Goal: Task Accomplishment & Management: Manage account settings

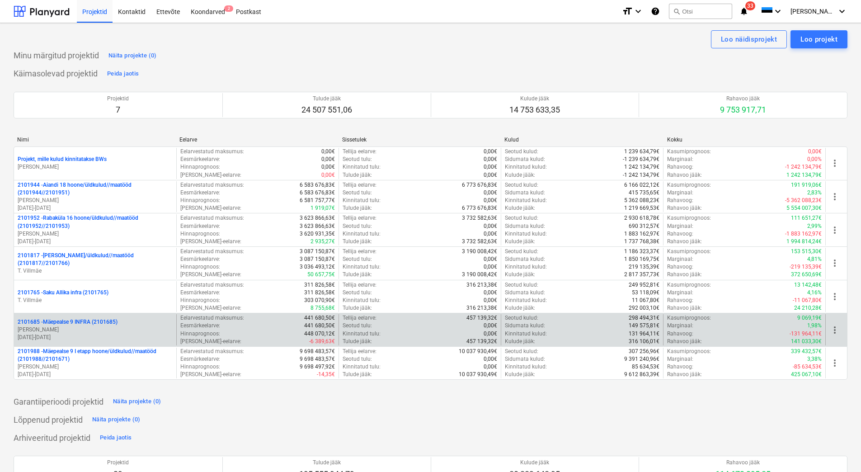
click at [84, 334] on p "[DATE] - [DATE]" at bounding box center [95, 338] width 155 height 8
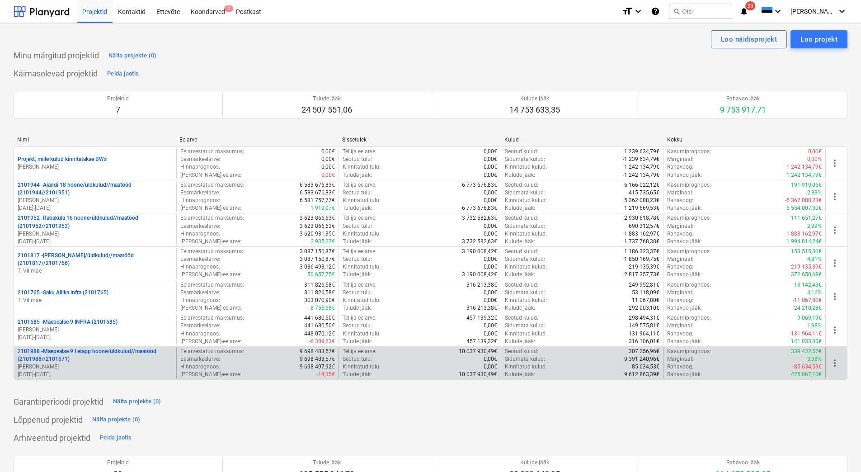
click at [101, 371] on p "[DATE] - [DATE]" at bounding box center [95, 375] width 155 height 8
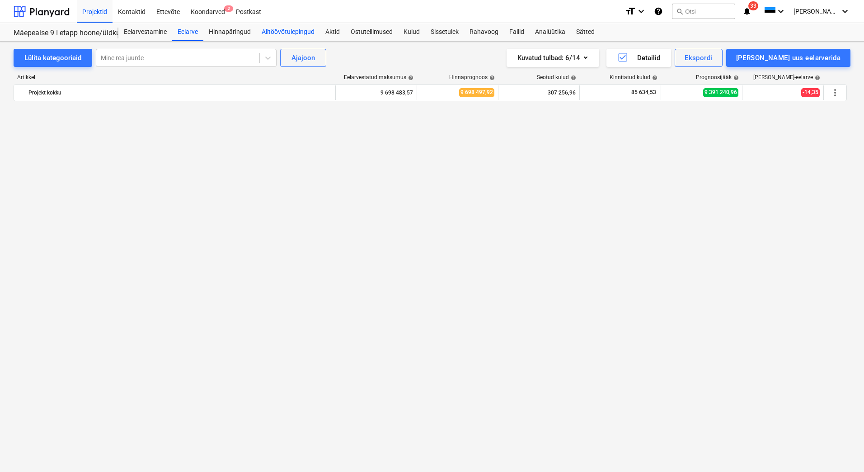
click at [293, 28] on div "Alltöövõtulepingud" at bounding box center [288, 32] width 64 height 18
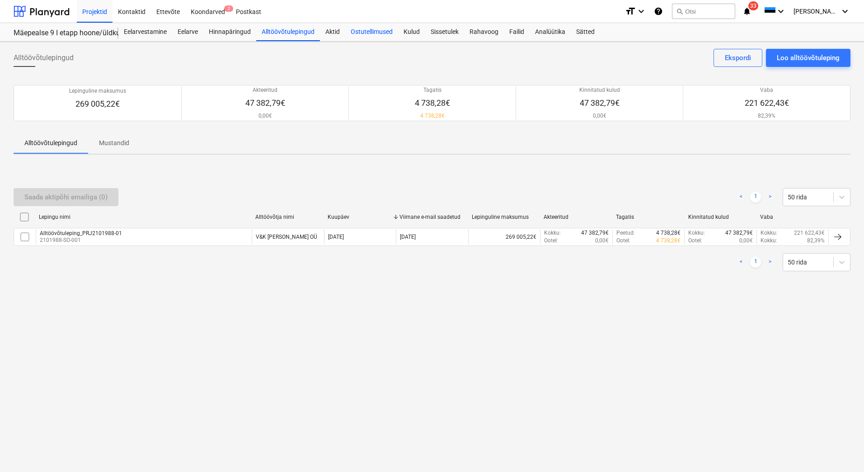
click at [372, 32] on div "Ostutellimused" at bounding box center [371, 32] width 53 height 18
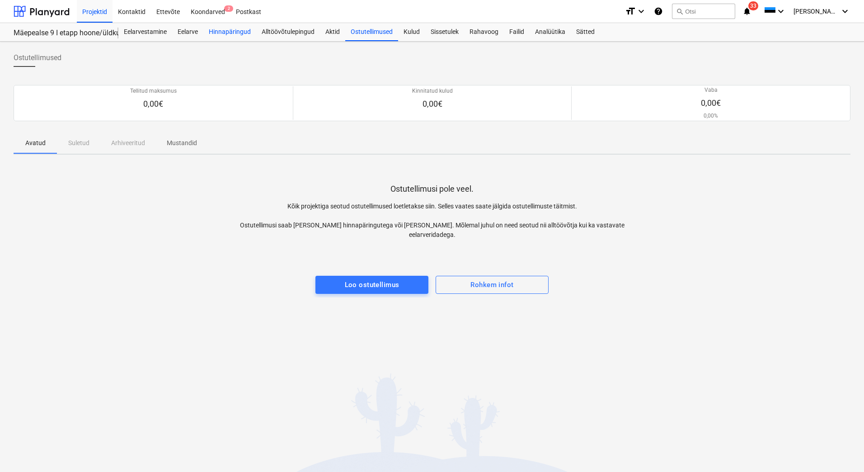
click at [238, 33] on div "Hinnapäringud" at bounding box center [229, 32] width 53 height 18
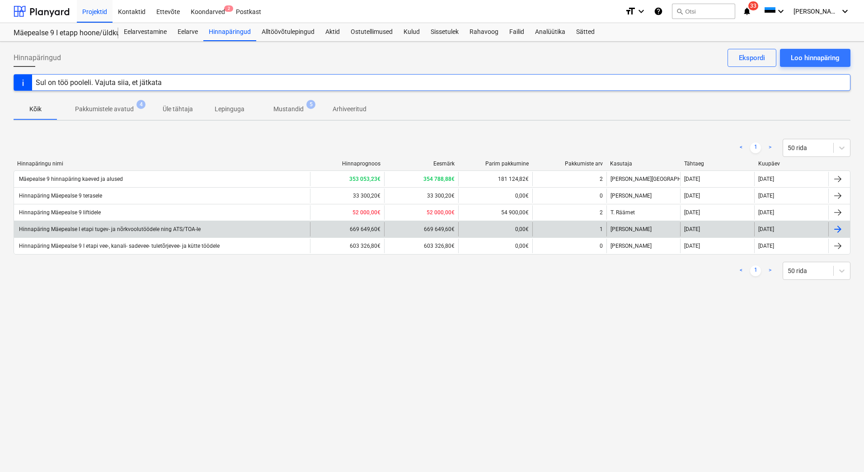
click at [149, 234] on div "Hinnapäring Mäepealse I etapi tugev- ja nõrkvoolutöödele ning ATS/TOA-le" at bounding box center [162, 229] width 296 height 14
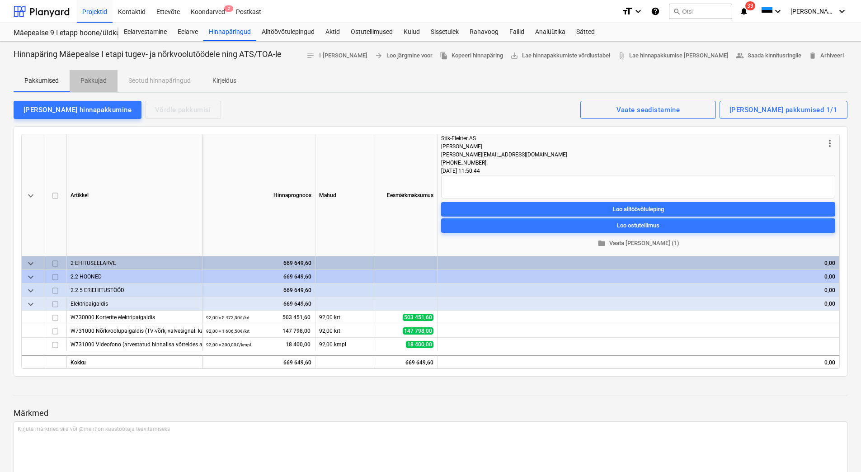
click at [102, 78] on p "Pakkujad" at bounding box center [93, 80] width 26 height 9
type textarea "x"
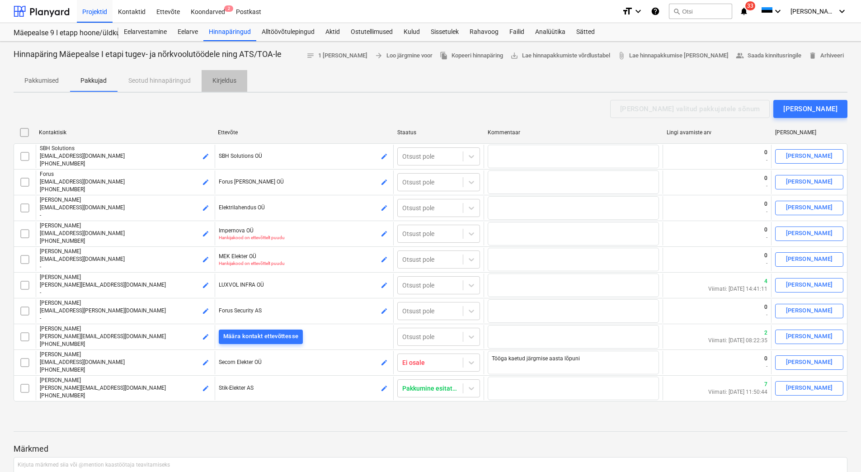
click at [219, 81] on p "Kirjeldus" at bounding box center [224, 80] width 24 height 9
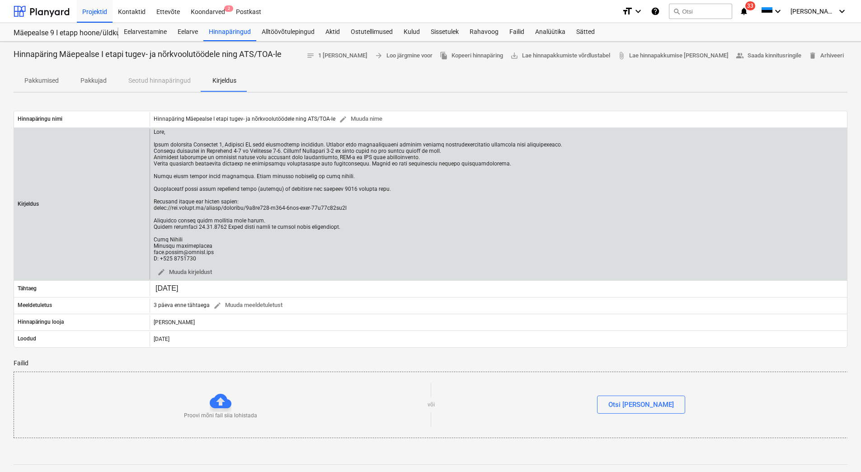
click at [366, 225] on div at bounding box center [358, 195] width 409 height 133
drag, startPoint x: 349, startPoint y: 207, endPoint x: 155, endPoint y: 211, distance: 194.4
click at [155, 211] on div at bounding box center [358, 195] width 409 height 133
copy div "[URL][DOMAIN_NAME]"
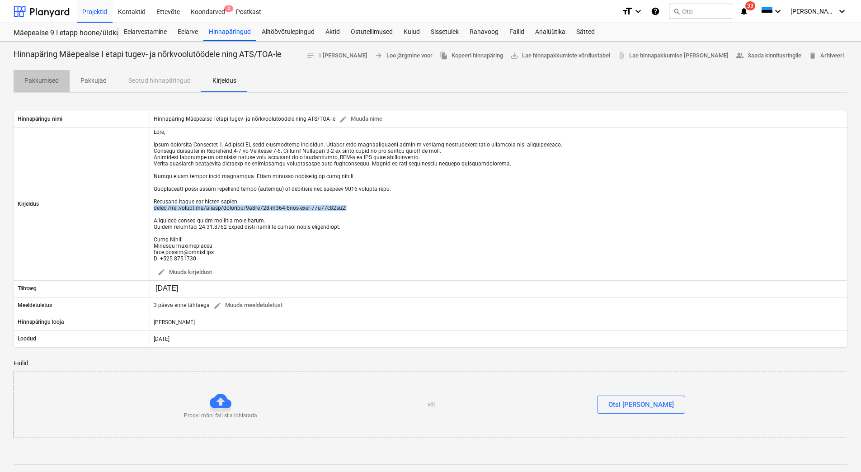
click at [52, 81] on p "Pakkumised" at bounding box center [41, 80] width 34 height 9
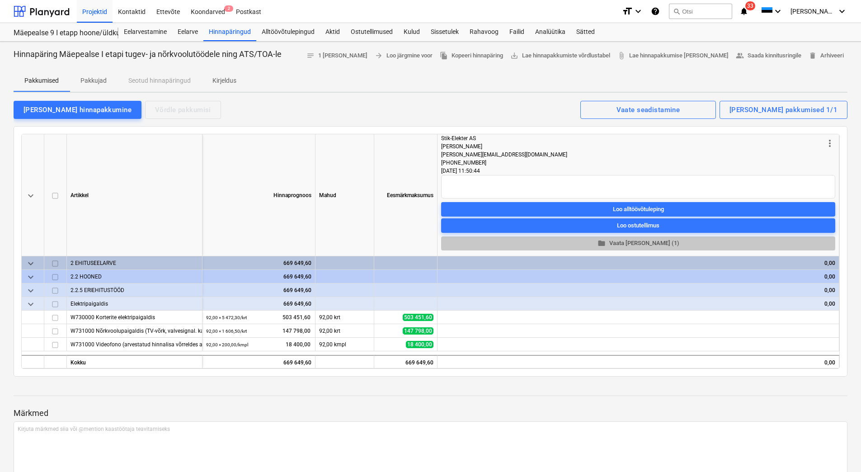
click at [638, 243] on span "folder Vaata [PERSON_NAME] (1)" at bounding box center [638, 243] width 387 height 10
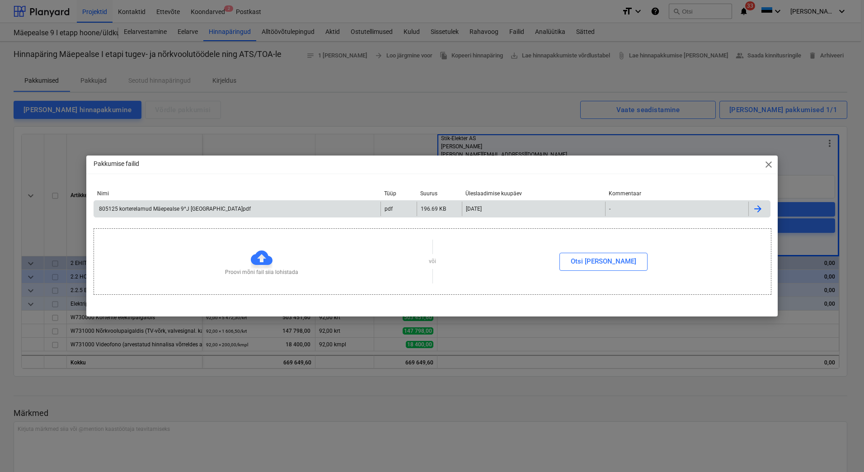
click at [176, 210] on div "805125 korterelamud Mäepealse 9^J [GEOGRAPHIC_DATA]pdf" at bounding box center [174, 209] width 153 height 6
drag, startPoint x: 765, startPoint y: 161, endPoint x: 761, endPoint y: 165, distance: 5.4
click at [765, 161] on span "close" at bounding box center [768, 164] width 11 height 11
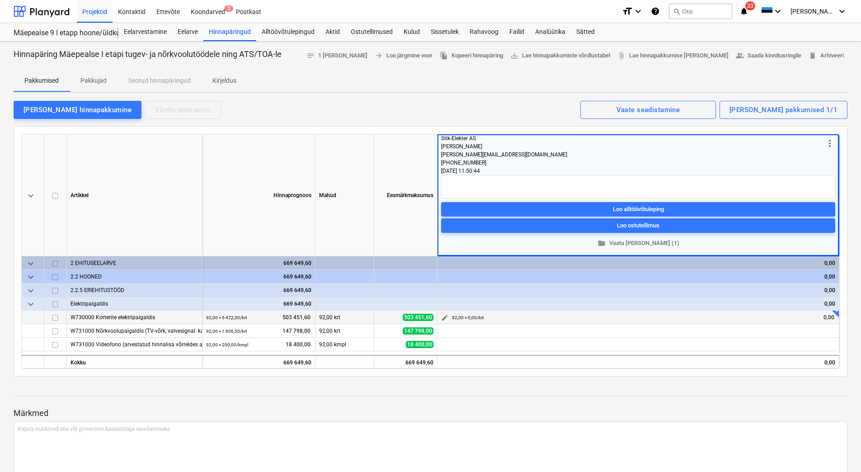
click at [445, 315] on span "edit" at bounding box center [444, 317] width 7 height 7
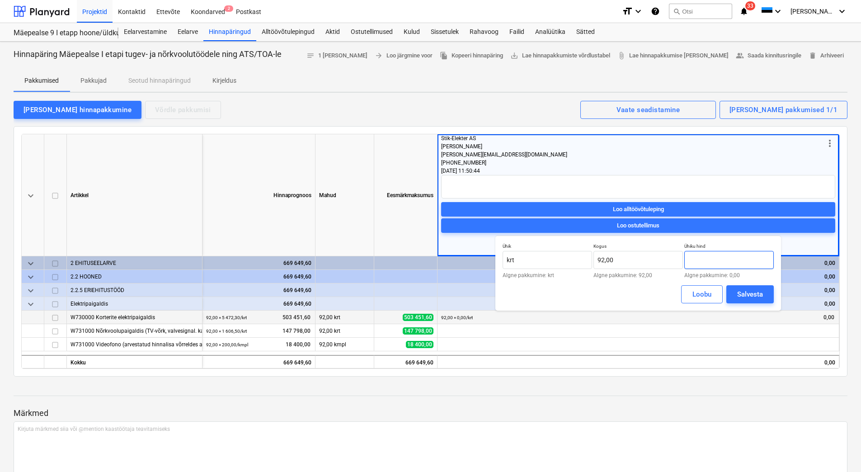
click at [715, 263] on input "text" at bounding box center [728, 260] width 89 height 18
type input "6 809,13"
click at [742, 291] on div "Salvesta" at bounding box center [750, 294] width 26 height 12
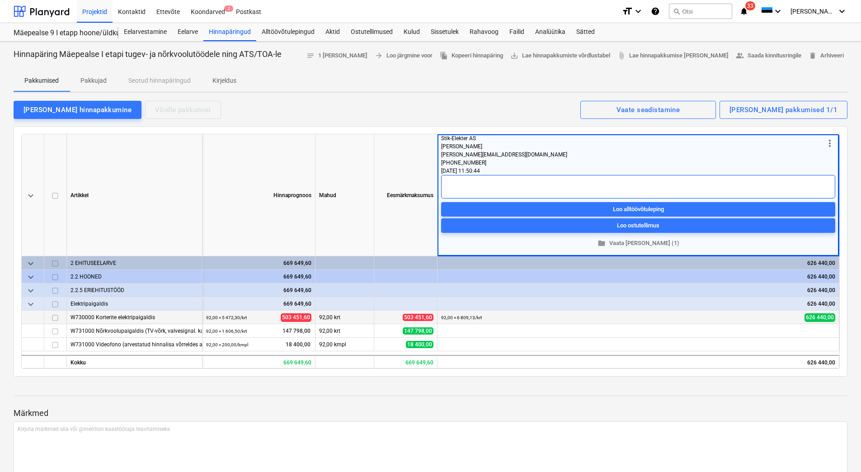
click at [477, 183] on textarea at bounding box center [638, 187] width 394 height 24
type textarea "x"
type textarea "E"
type textarea "x"
type textarea "Ei"
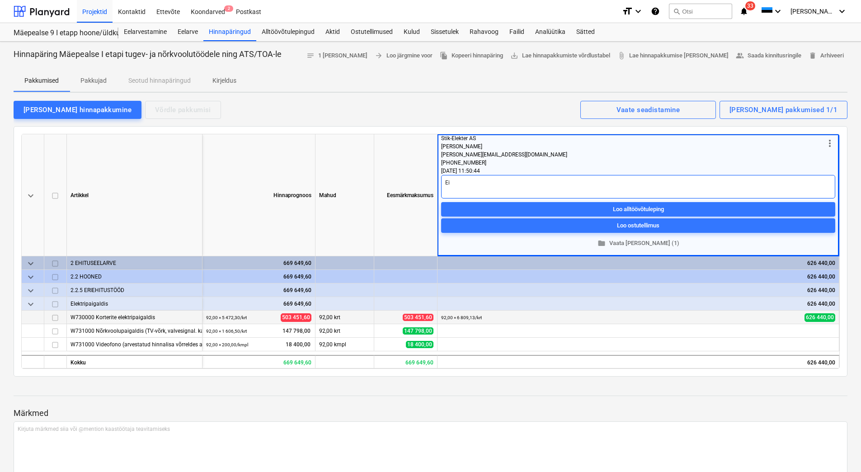
type textarea "x"
type textarea "Ei"
type textarea "x"
type textarea "Ei p"
type textarea "x"
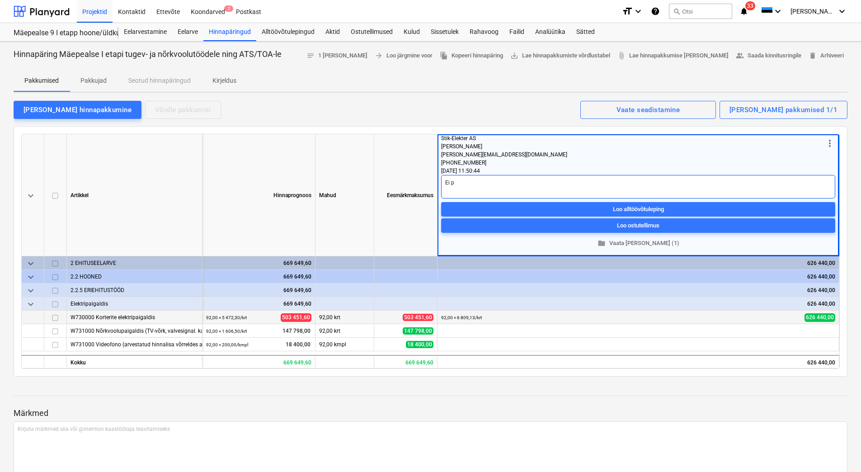
type textarea "Ei pa"
type textarea "x"
type textarea "[PERSON_NAME]"
type textarea "x"
type textarea "Ei paku"
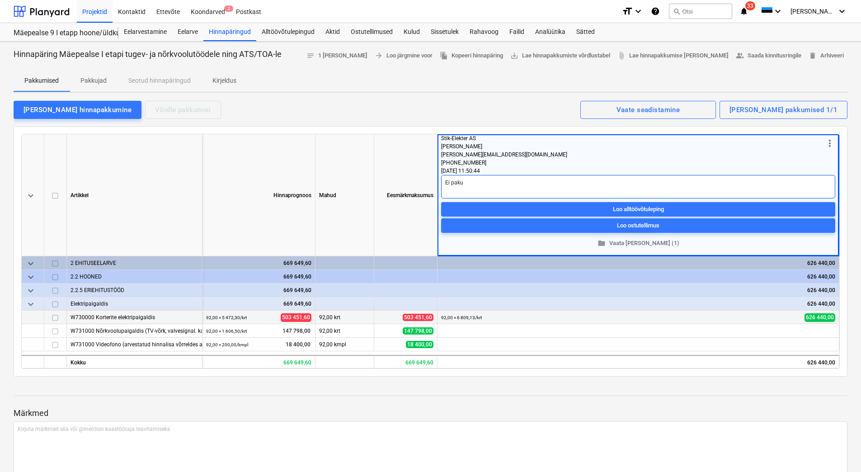
type textarea "x"
type textarea "Ei paku"
type textarea "x"
type textarea "Ei paku n"
type textarea "x"
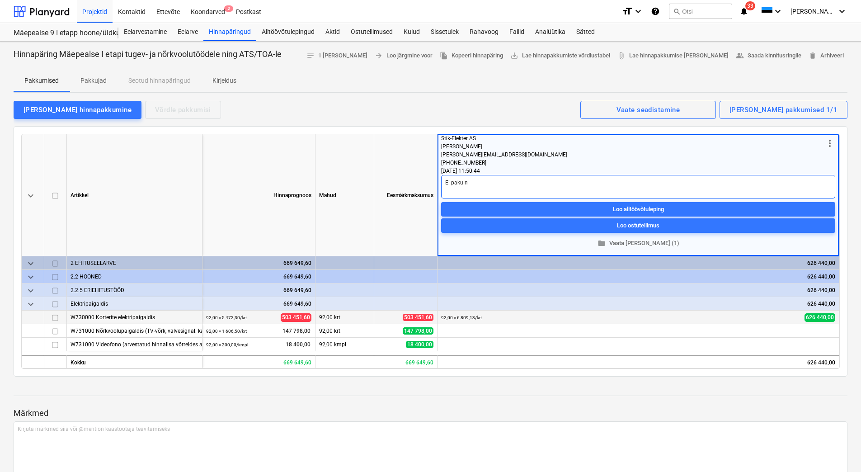
type textarea "Ei paku nõ"
type textarea "x"
type textarea "Ei paku [PERSON_NAME]"
type textarea "x"
type textarea "Ei [PERSON_NAME]"
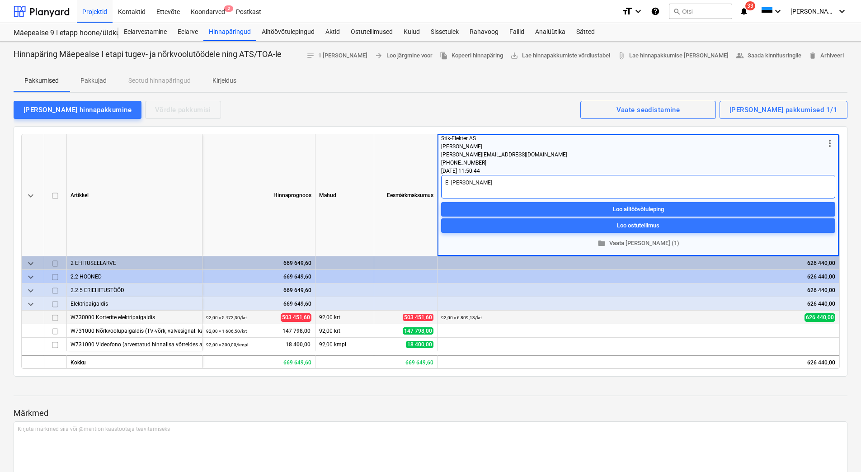
type textarea "x"
type textarea "Ei paku nõrkav"
type textarea "x"
type textarea "Ei paku nõrkavo"
type textarea "x"
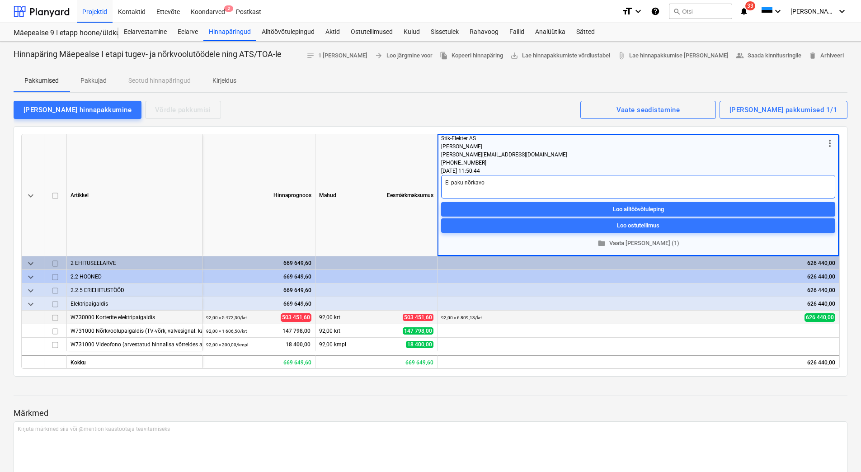
type textarea "Ei paku nõrkavoo"
type textarea "x"
type textarea "Ei paku nõrkavool"
type textarea "x"
type textarea "Ei paku nõrkavoolu"
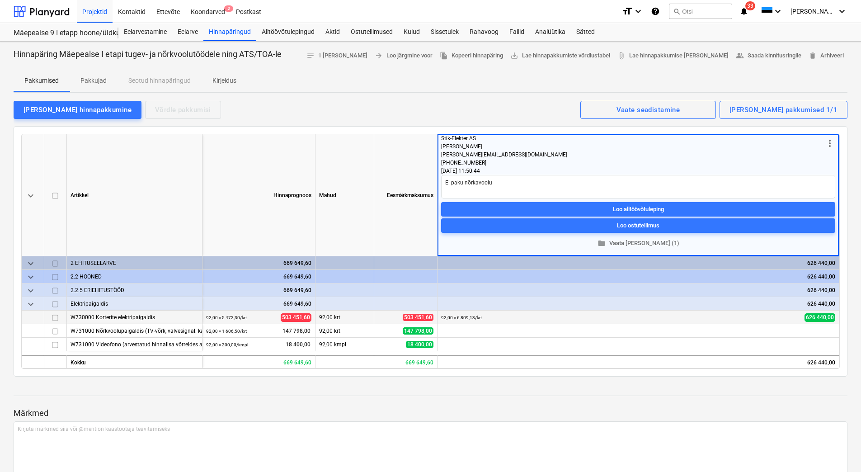
click at [238, 383] on div "Hinnapäring Mäepealse I etapi tugev- ja nõrkvoolutöödele ning ATS/TOA-le notes …" at bounding box center [430, 334] width 861 height 584
click at [227, 36] on div "Hinnapäringud" at bounding box center [229, 32] width 53 height 18
type textarea "x"
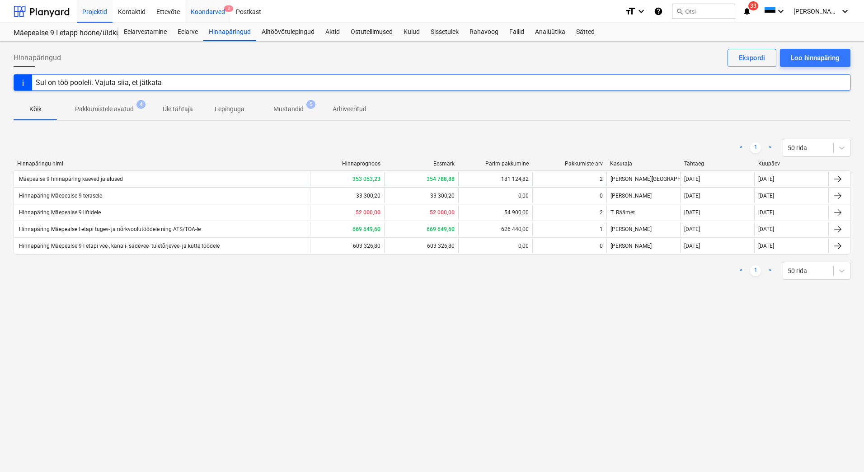
click at [222, 10] on div "Koondarved 2" at bounding box center [207, 11] width 45 height 23
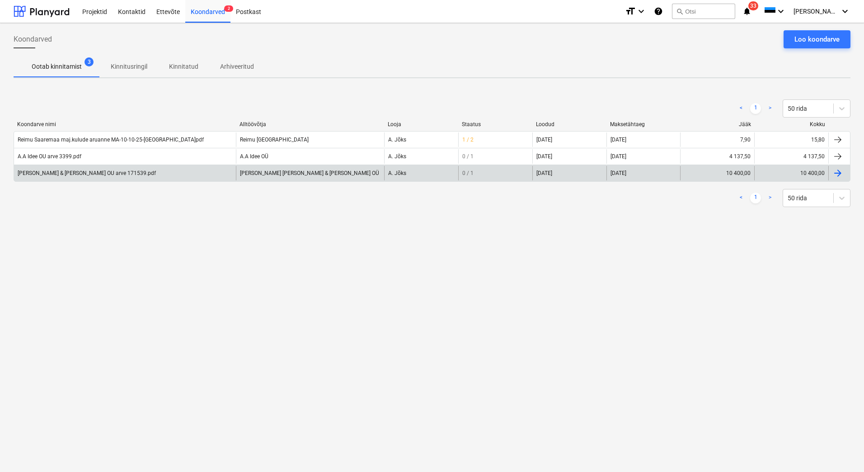
click at [116, 173] on div "[PERSON_NAME] & [PERSON_NAME] OU arve 171539.pdf" at bounding box center [87, 173] width 138 height 6
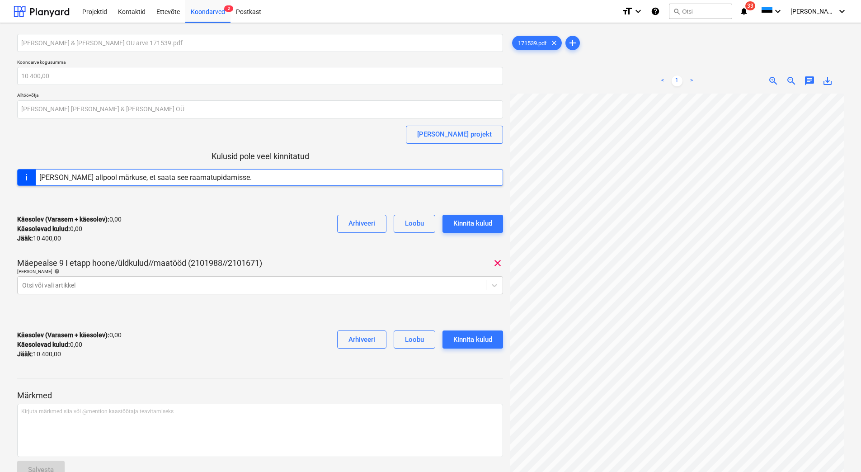
scroll to position [18, 75]
click at [181, 287] on div at bounding box center [251, 285] width 459 height 9
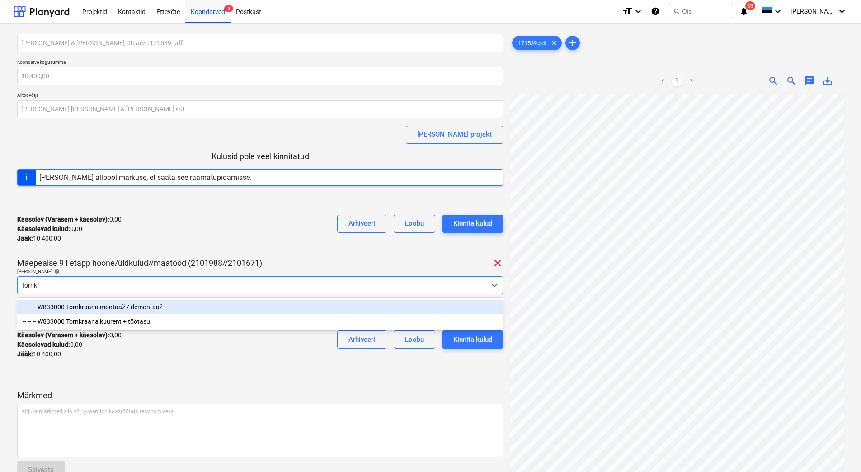
type input "tornkra"
click at [157, 308] on div "-- -- -- W833000 Tornkraana montaaž / demontaaž" at bounding box center [260, 307] width 486 height 14
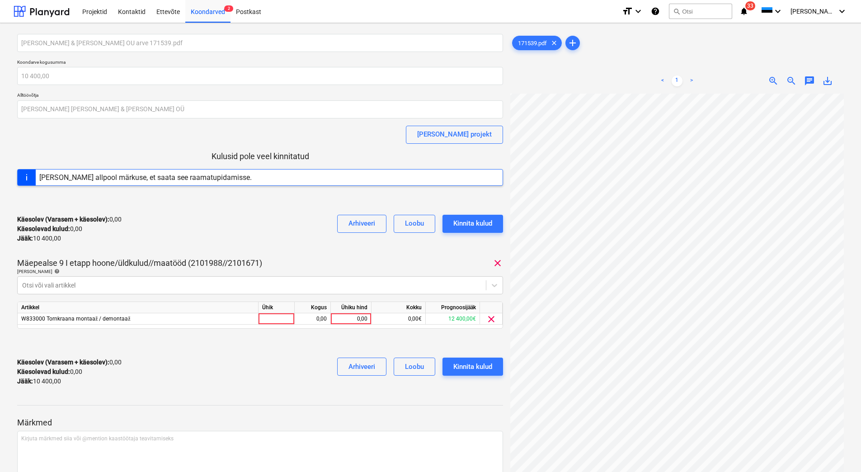
click at [196, 231] on div "Käesolev (Varasem + käesolev) : 0,00 Käesolevad kulud : 0,00 Jääk : 10 400,00 A…" at bounding box center [260, 228] width 486 height 43
click at [349, 321] on div "0,00" at bounding box center [350, 318] width 33 height 11
type input "10400"
click at [285, 376] on div "Käesolev (Varasem + käesolev) : 0,00 Käesolevad kulud : 0,00 Jääk : 10 400,00 A…" at bounding box center [260, 371] width 486 height 43
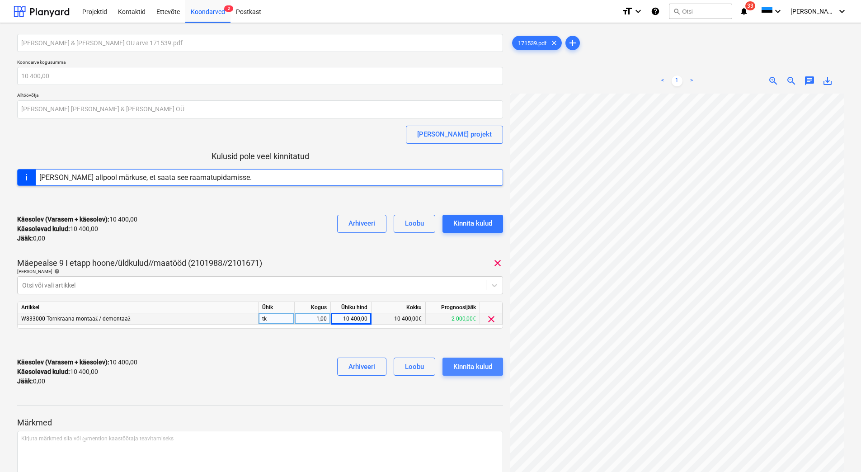
click at [481, 366] on div "Kinnita kulud" at bounding box center [472, 367] width 39 height 12
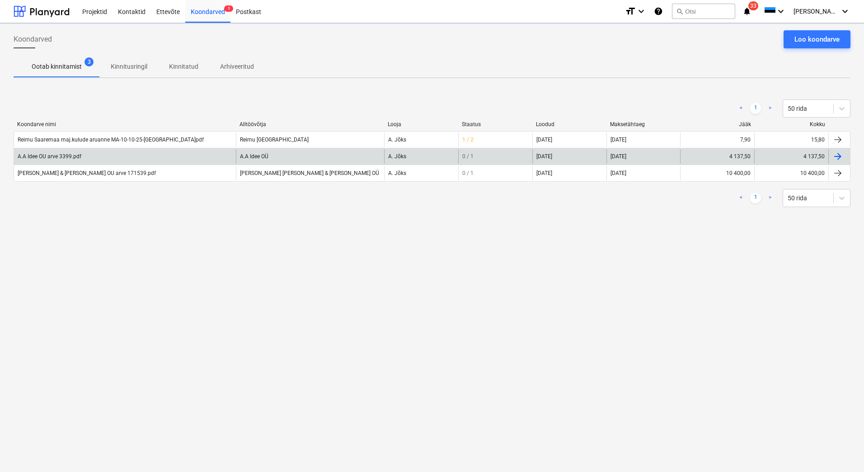
click at [100, 159] on div "A.A Idee OU arve 3399.pdf" at bounding box center [125, 156] width 222 height 14
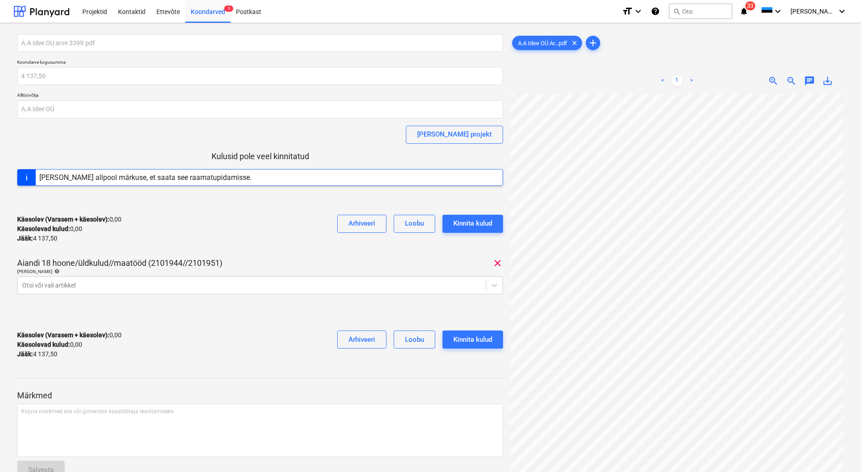
scroll to position [37, 19]
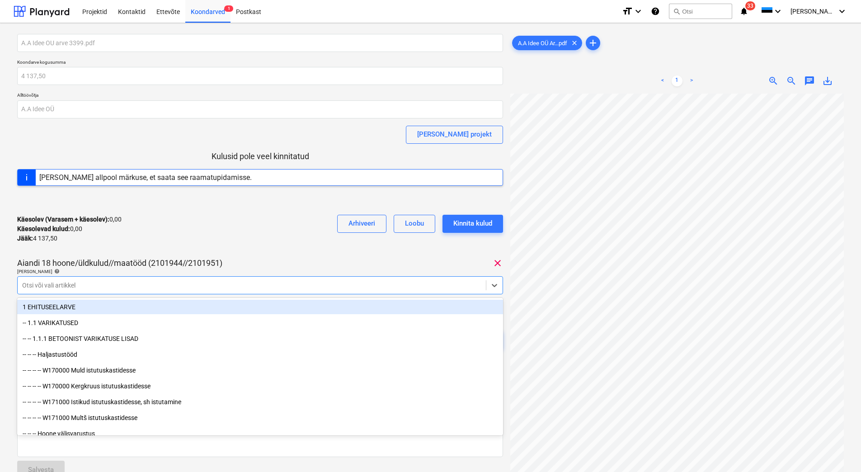
click at [149, 288] on div at bounding box center [251, 285] width 459 height 9
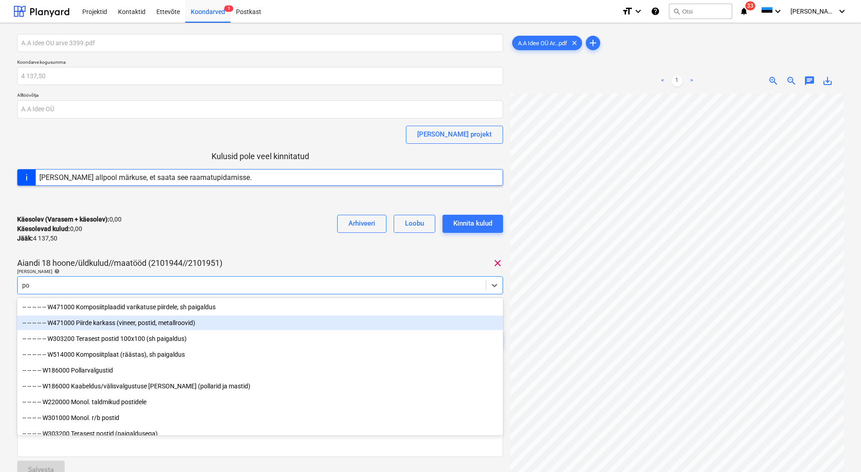
type input "p"
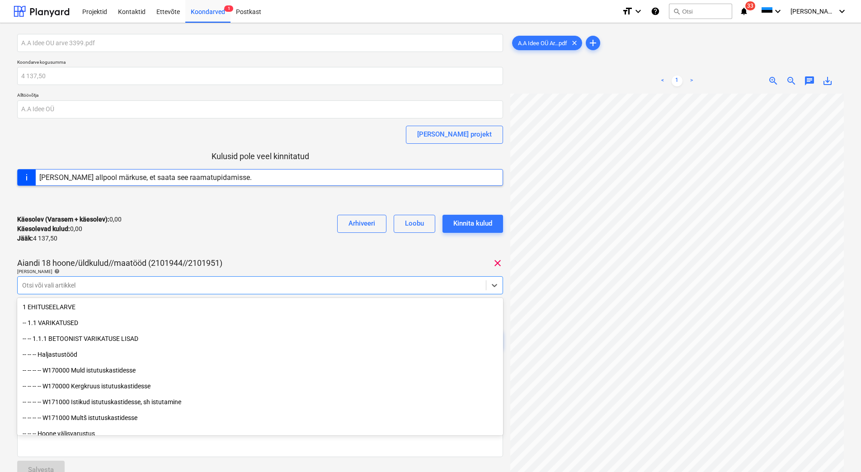
click at [296, 238] on div "Käesolev (Varasem + käesolev) : 0,00 Käesolevad kulud : 0,00 Jääk : 4 137,50 Ar…" at bounding box center [260, 228] width 486 height 43
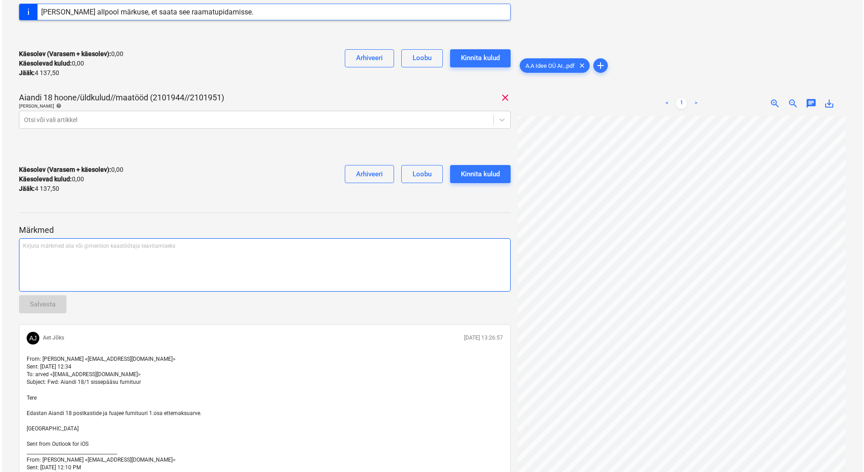
scroll to position [0, 0]
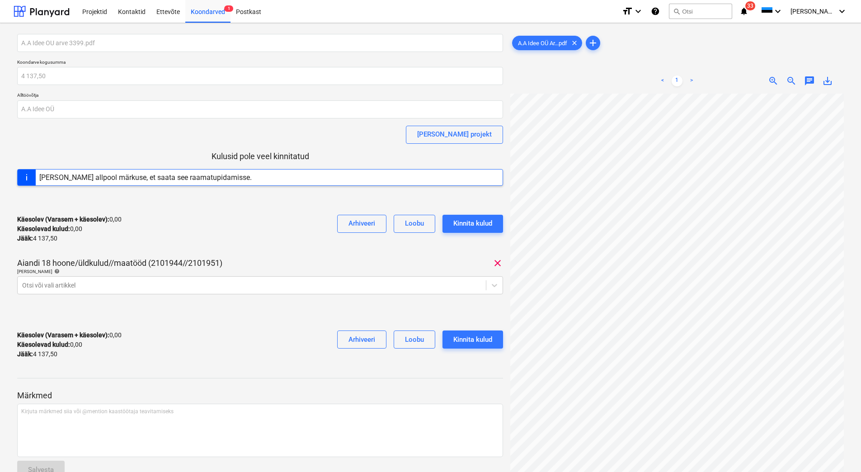
click at [827, 78] on span "save_alt" at bounding box center [827, 80] width 11 height 11
click at [370, 222] on div "Arhiveeri" at bounding box center [361, 223] width 27 height 12
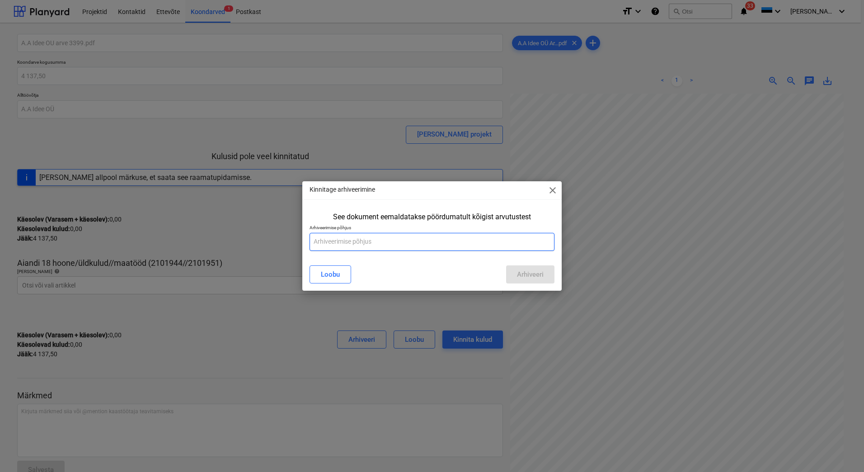
click at [363, 240] on input "text" at bounding box center [432, 242] width 245 height 18
type input "Lisatud valesse kausta"
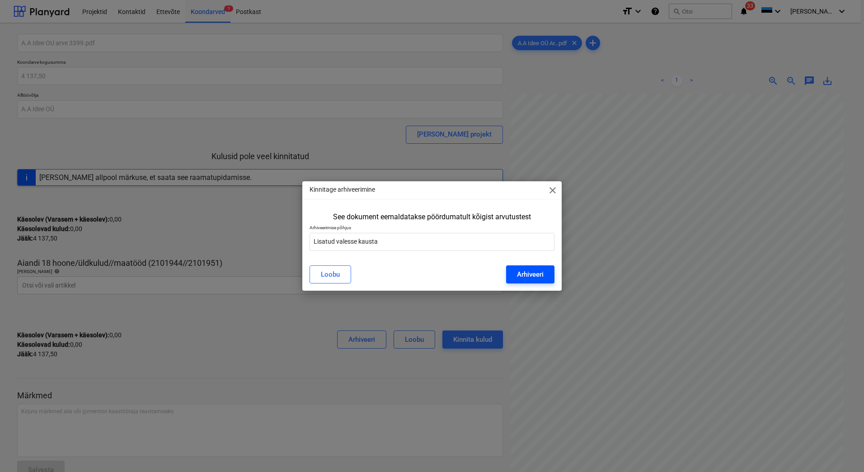
click at [525, 269] on div "Arhiveeri" at bounding box center [530, 274] width 27 height 12
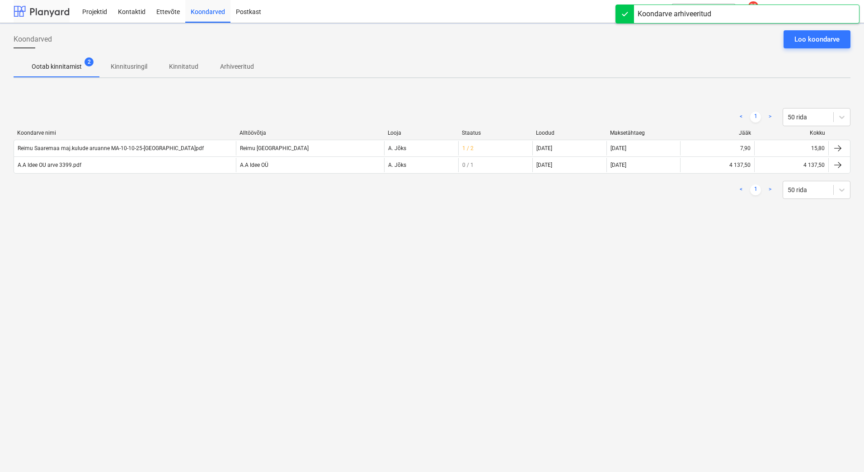
click at [44, 9] on div at bounding box center [42, 11] width 56 height 23
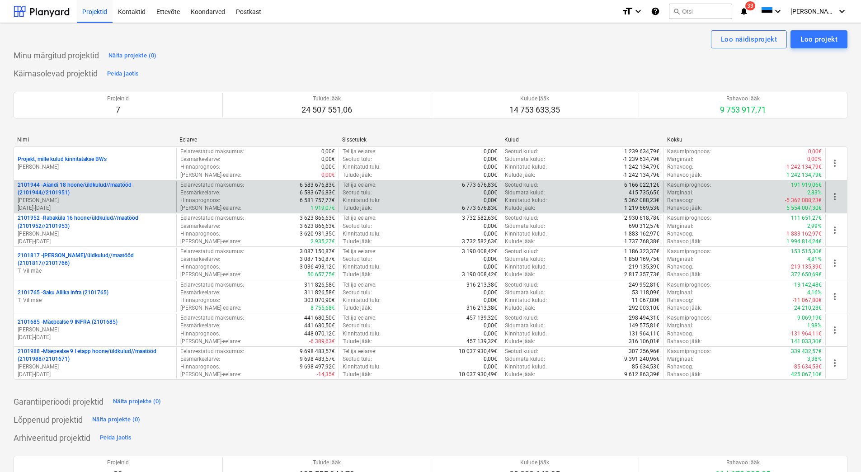
click at [89, 197] on p "[PERSON_NAME]" at bounding box center [95, 201] width 155 height 8
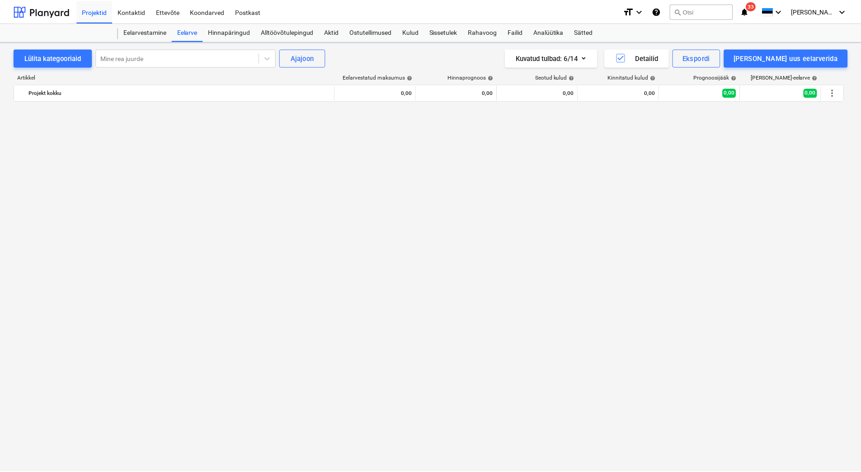
scroll to position [667, 0]
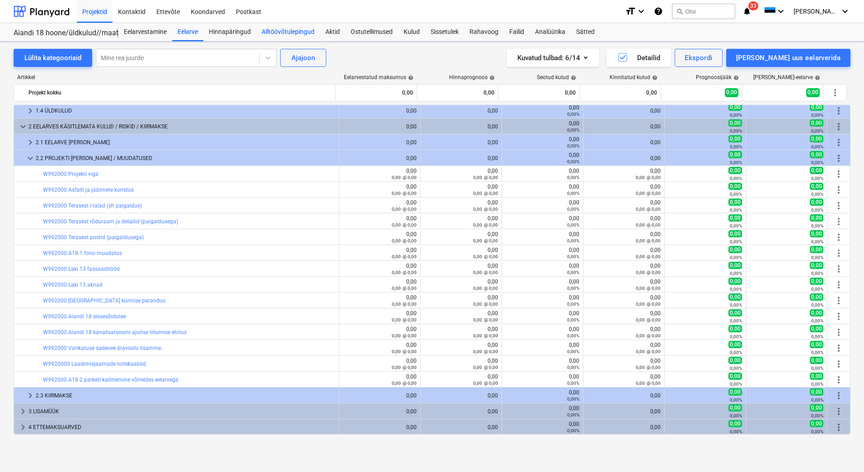
click at [298, 30] on div "Alltöövõtulepingud" at bounding box center [288, 32] width 64 height 18
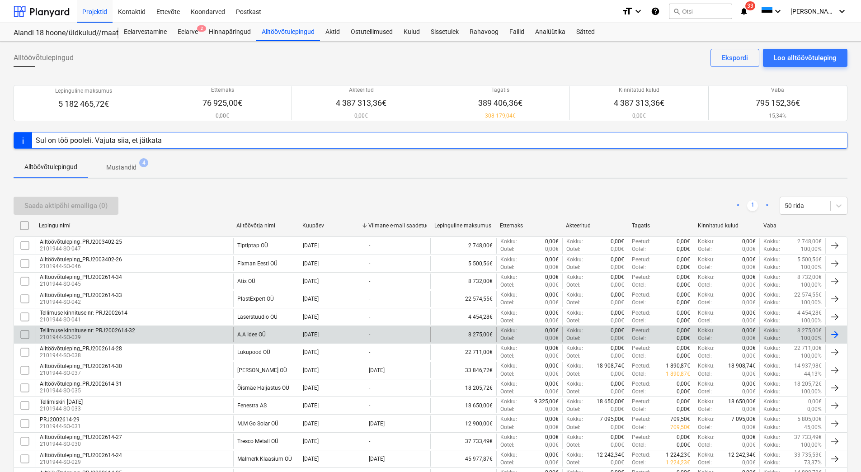
click at [185, 329] on div "Tellimuse kinnituse nr: PRJ2002614-32 2101944-SO-039" at bounding box center [135, 334] width 198 height 15
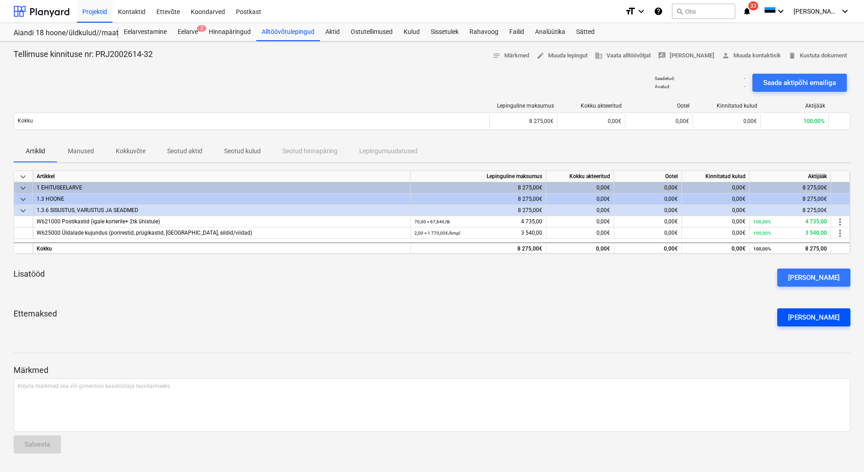
click at [823, 314] on div "[PERSON_NAME]" at bounding box center [814, 317] width 52 height 12
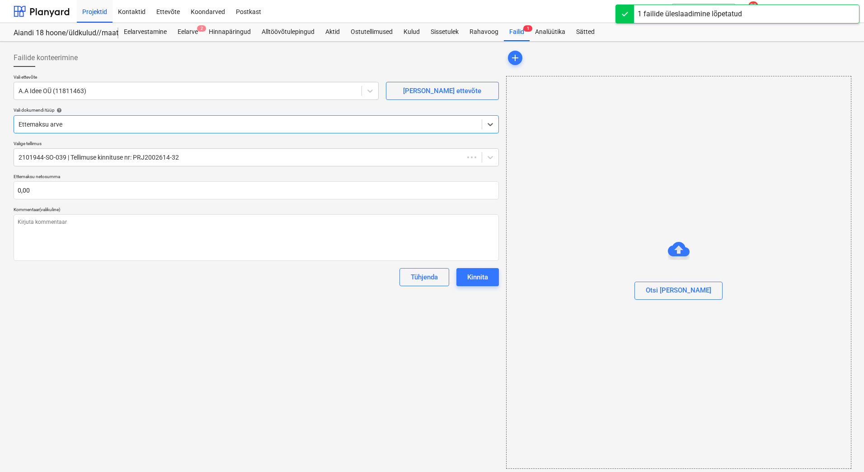
type textarea "x"
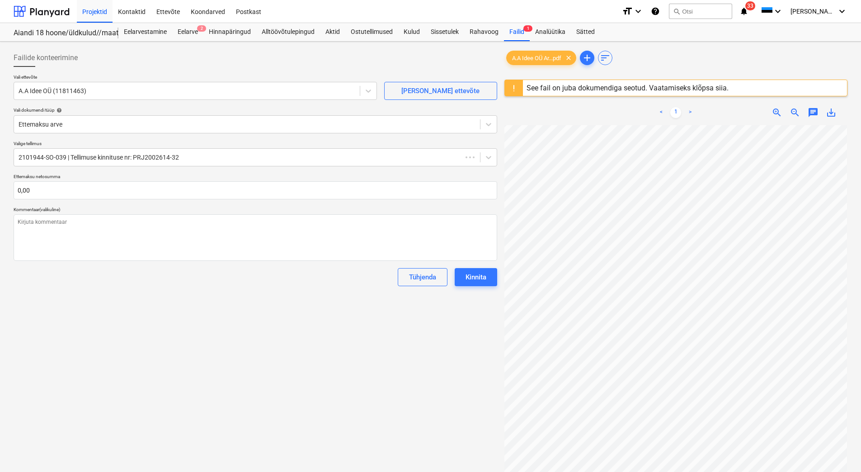
scroll to position [38, 66]
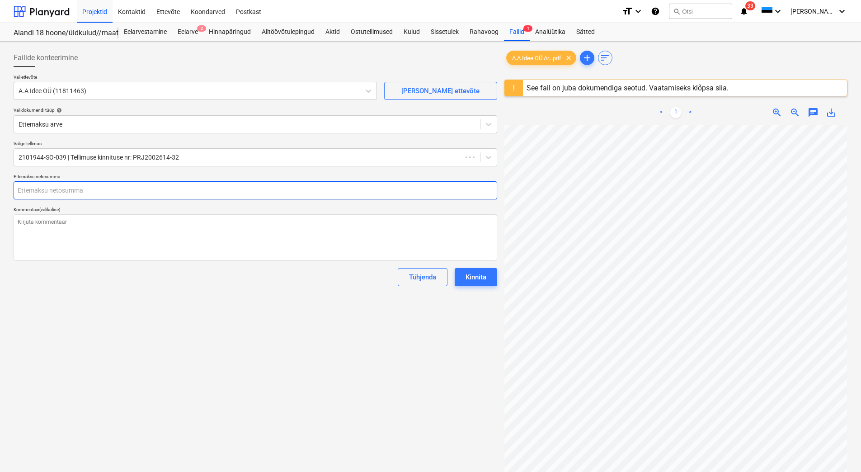
click at [62, 188] on input "text" at bounding box center [256, 190] width 484 height 18
type input "4"
type textarea "x"
type input "41"
type textarea "x"
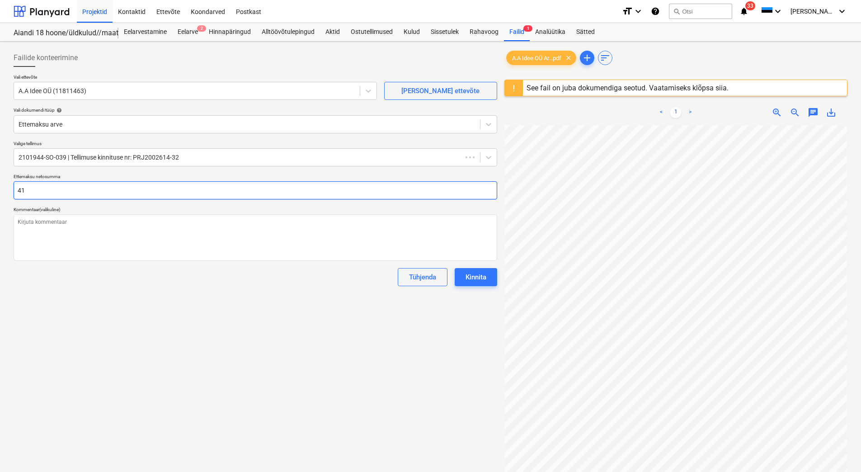
type input "413"
type textarea "x"
type input "4137"
type textarea "x"
type input "4137,"
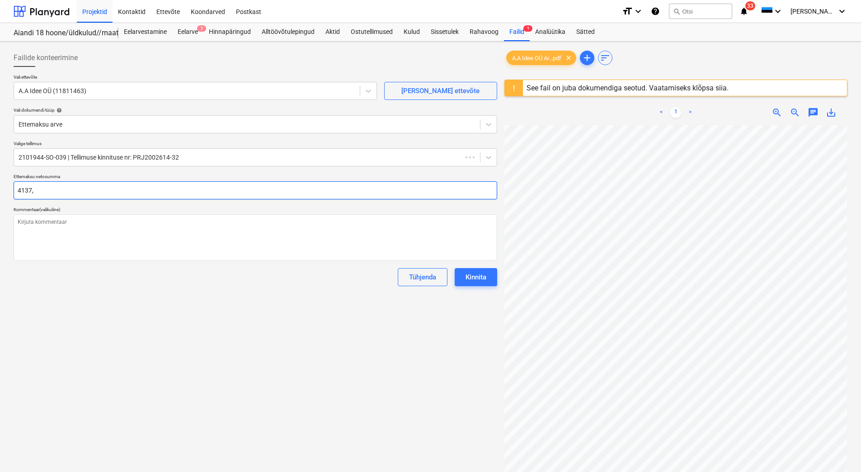
type textarea "x"
type input "4137,50"
type textarea "x"
type input "4137,50"
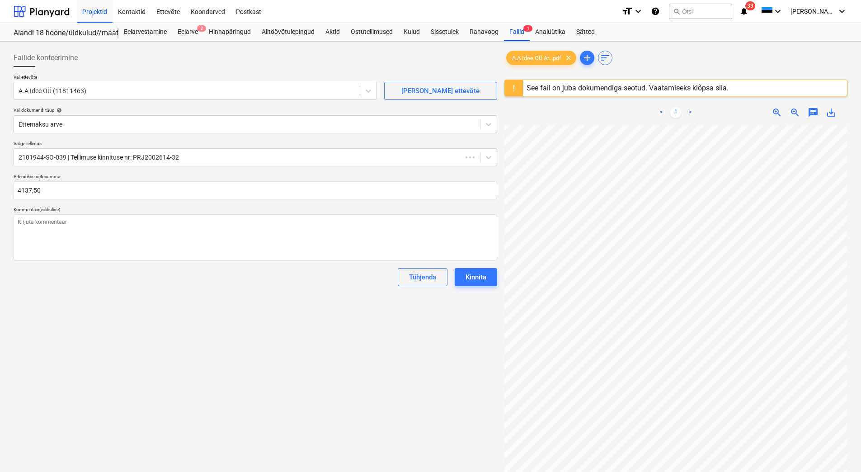
type textarea "x"
type input "4 137,50"
click at [128, 276] on div "[PERSON_NAME]" at bounding box center [256, 277] width 484 height 18
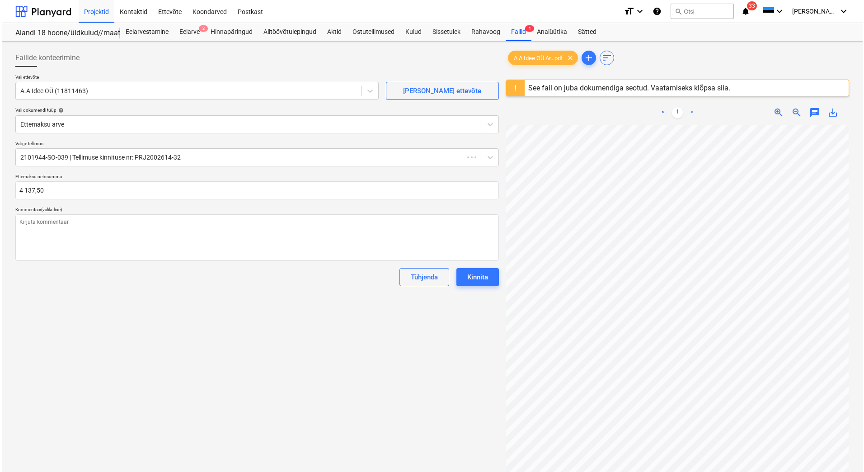
scroll to position [0, 66]
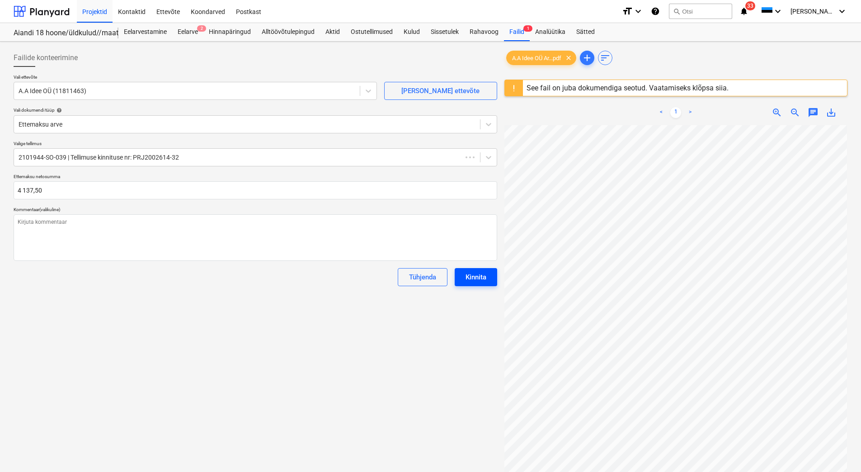
click at [483, 278] on div "Kinnita" at bounding box center [476, 277] width 21 height 12
type textarea "x"
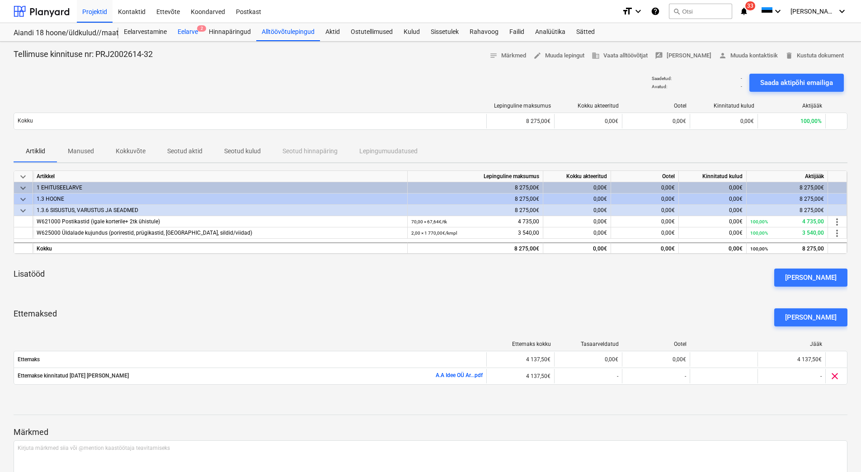
click at [187, 30] on div "Eelarve 2" at bounding box center [187, 32] width 31 height 18
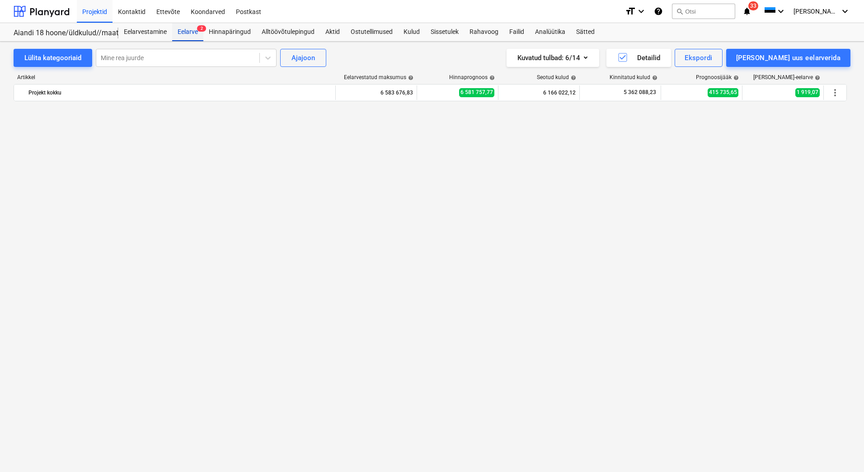
scroll to position [667, 0]
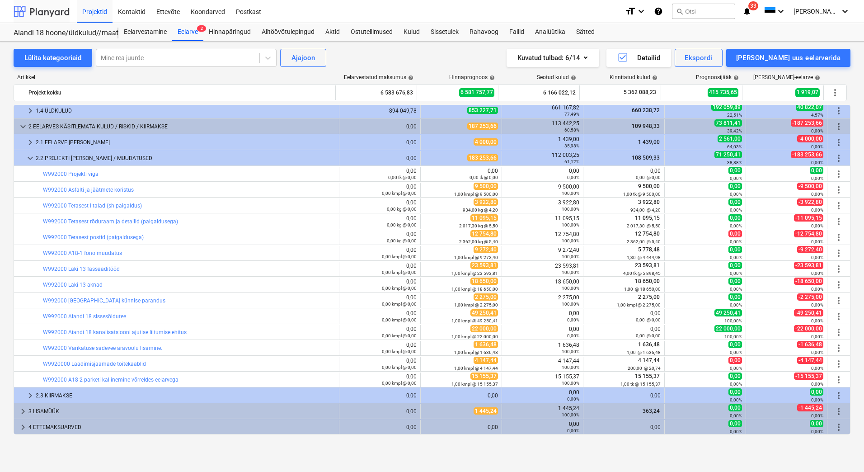
click at [41, 9] on div at bounding box center [42, 11] width 56 height 23
